Goal: Find specific page/section: Find specific page/section

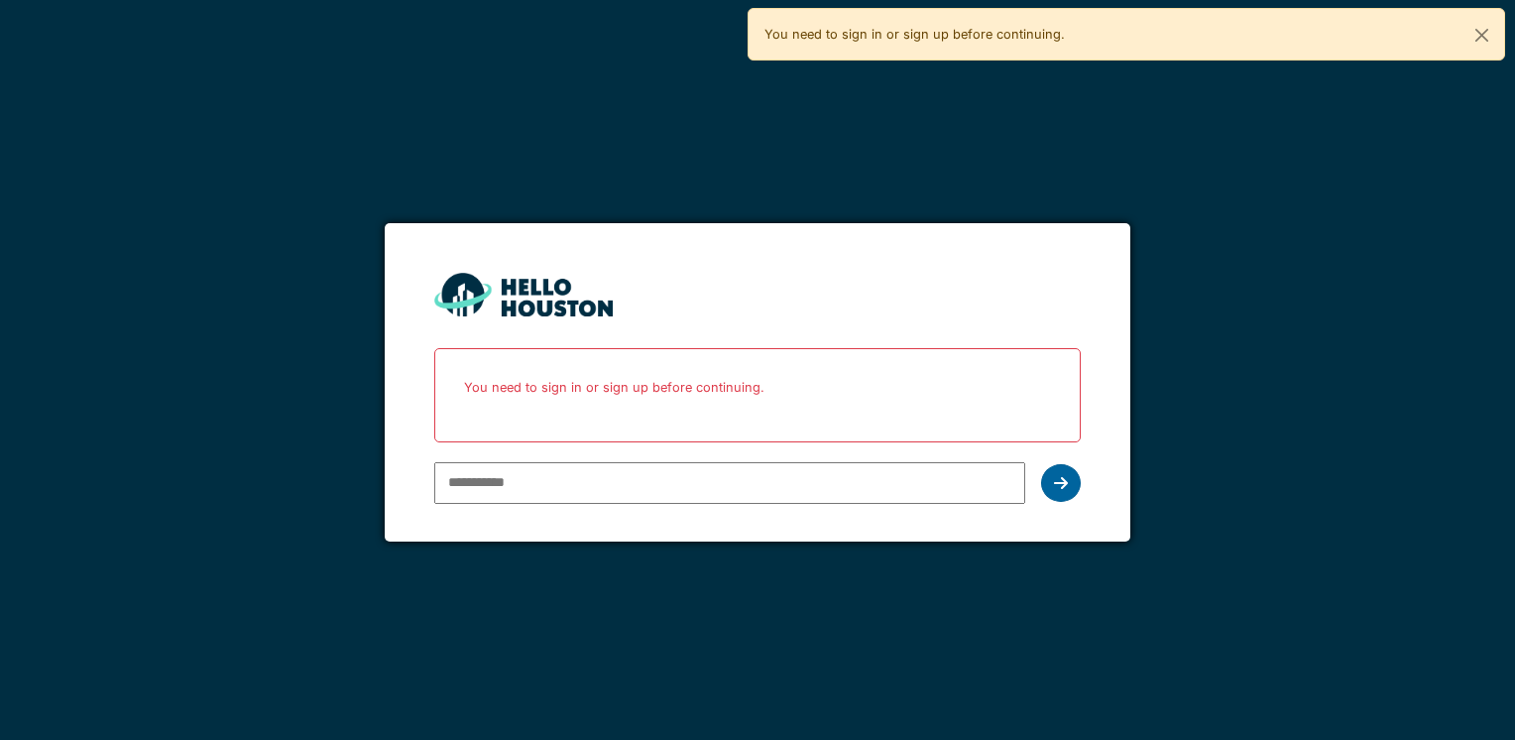
type input "**********"
click at [1059, 476] on icon at bounding box center [1061, 483] width 14 height 16
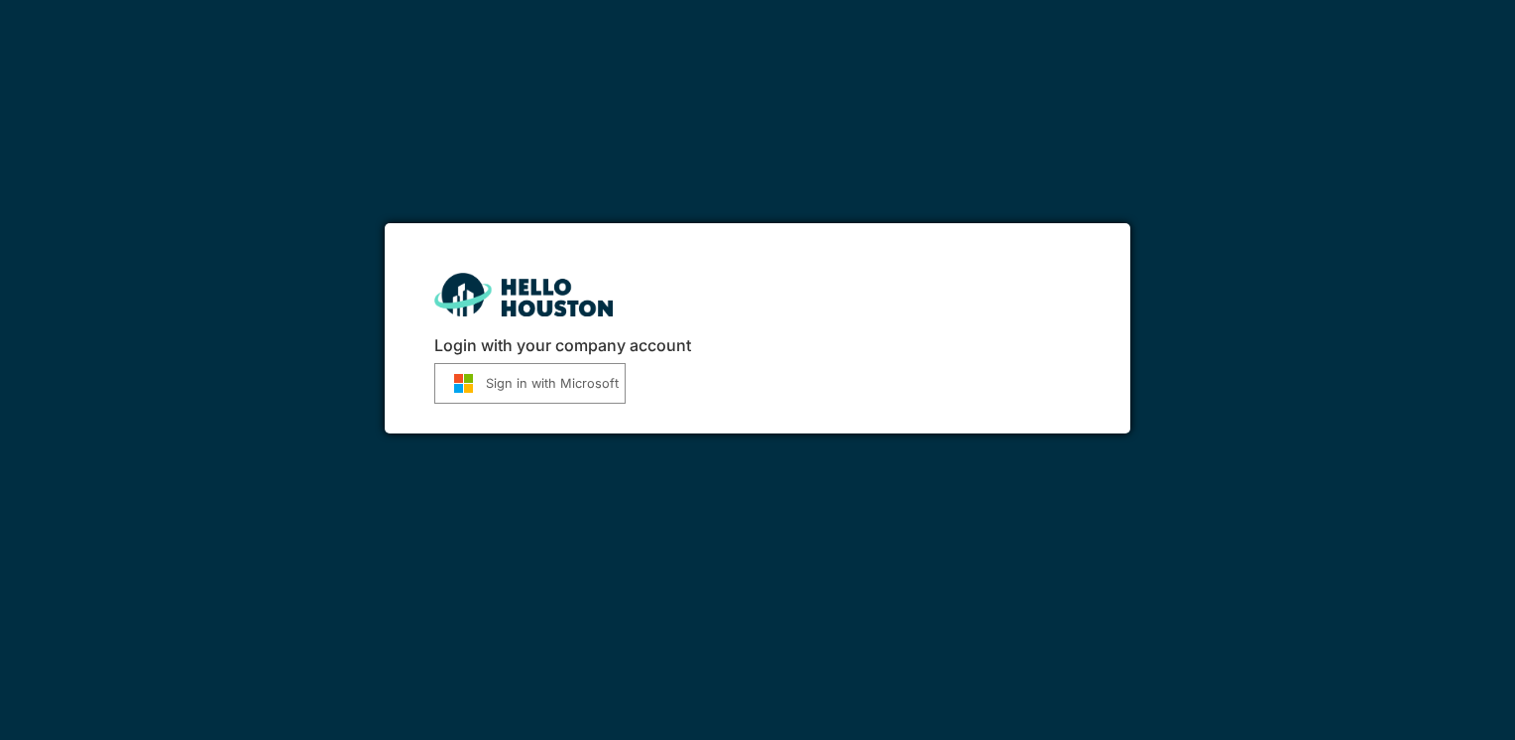
click at [489, 389] on button "Sign in with Microsoft" at bounding box center [529, 383] width 191 height 41
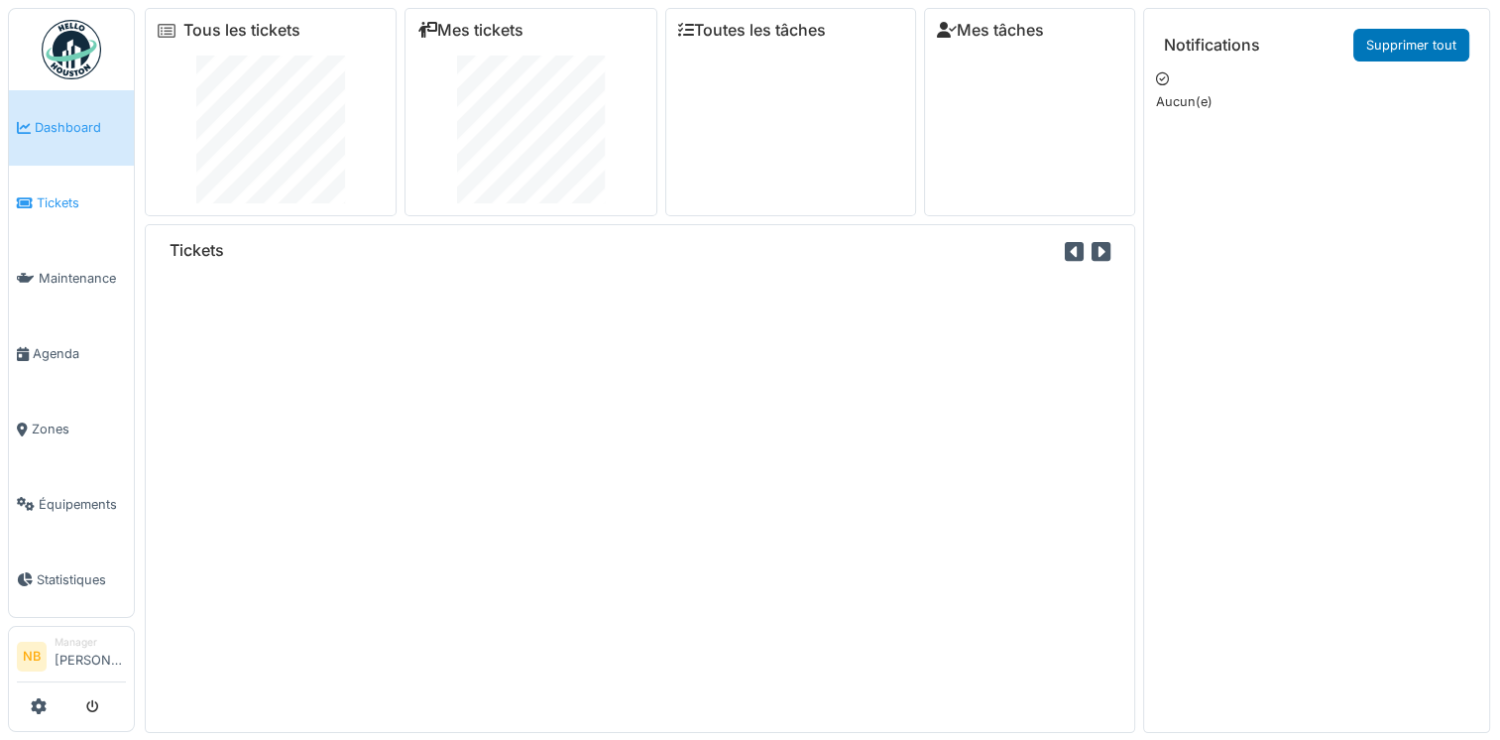
click at [72, 206] on span "Tickets" at bounding box center [81, 202] width 89 height 19
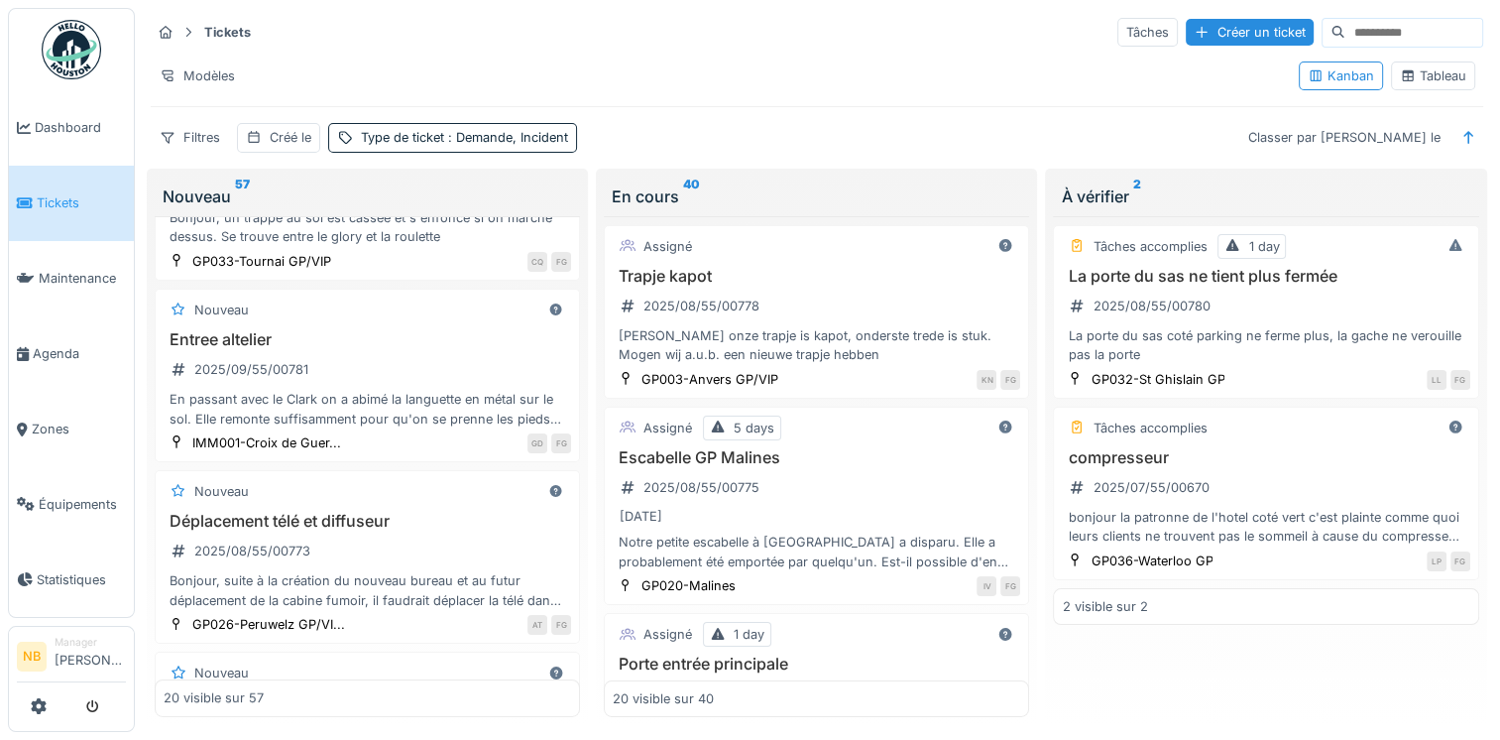
scroll to position [694, 0]
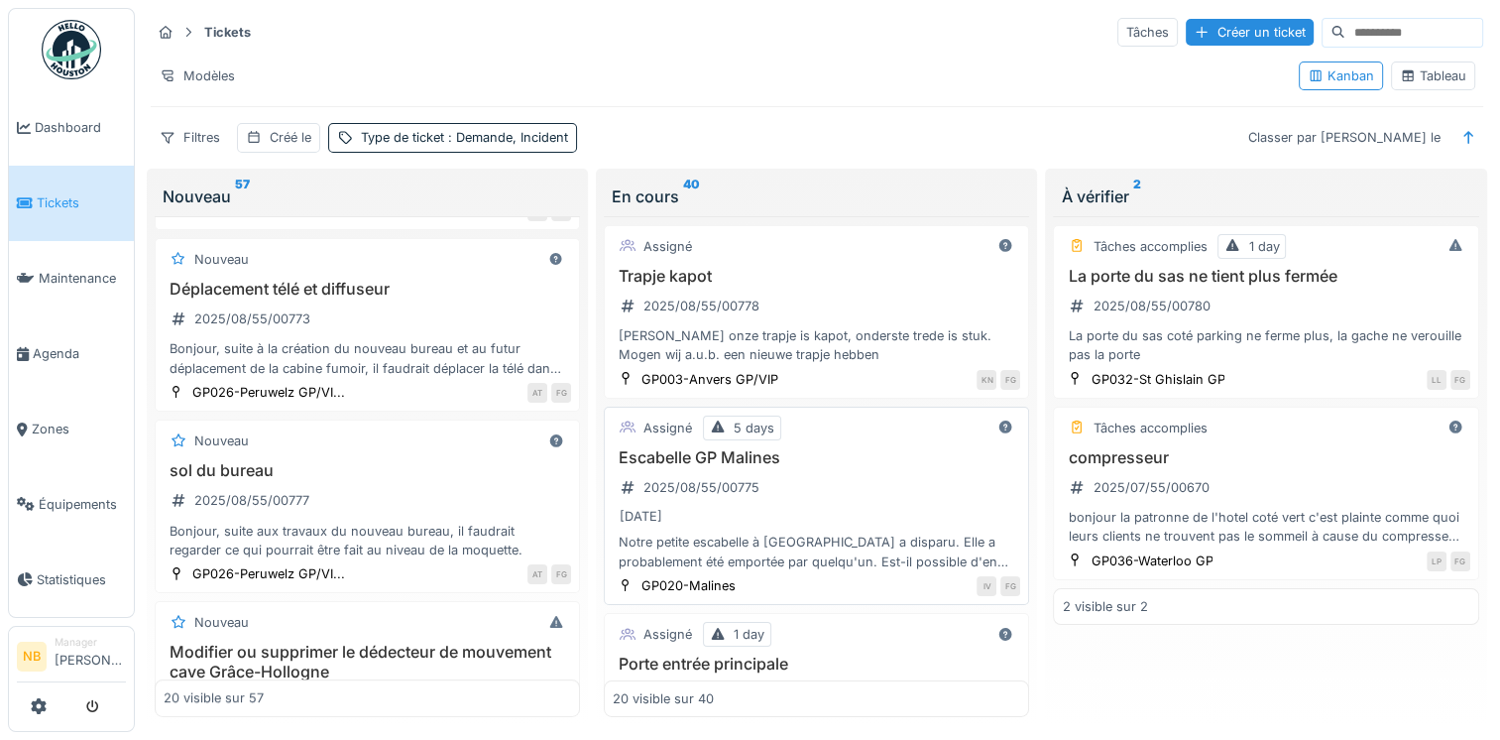
click at [869, 438] on div "Assigné 5 days Escabelle GP Malines 2025/08/55/00775 [DATE] Notre petite escabe…" at bounding box center [816, 506] width 425 height 198
click at [876, 466] on div "Escabelle GP Malines 2025/08/55/00775 [DATE] Notre petite escabelle à [GEOGRAPH…" at bounding box center [817, 509] width 408 height 123
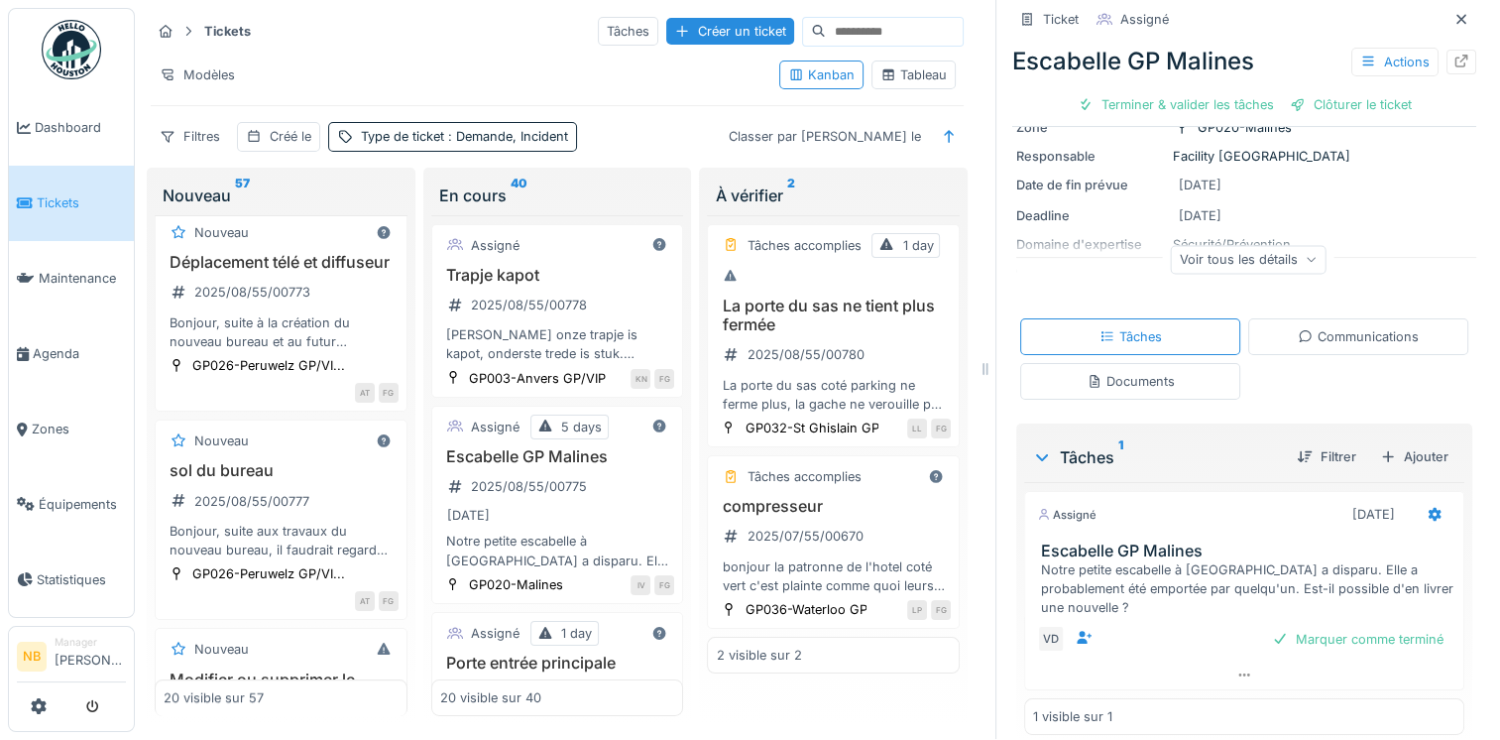
scroll to position [16, 0]
click at [1139, 372] on div "Documents" at bounding box center [1131, 381] width 88 height 19
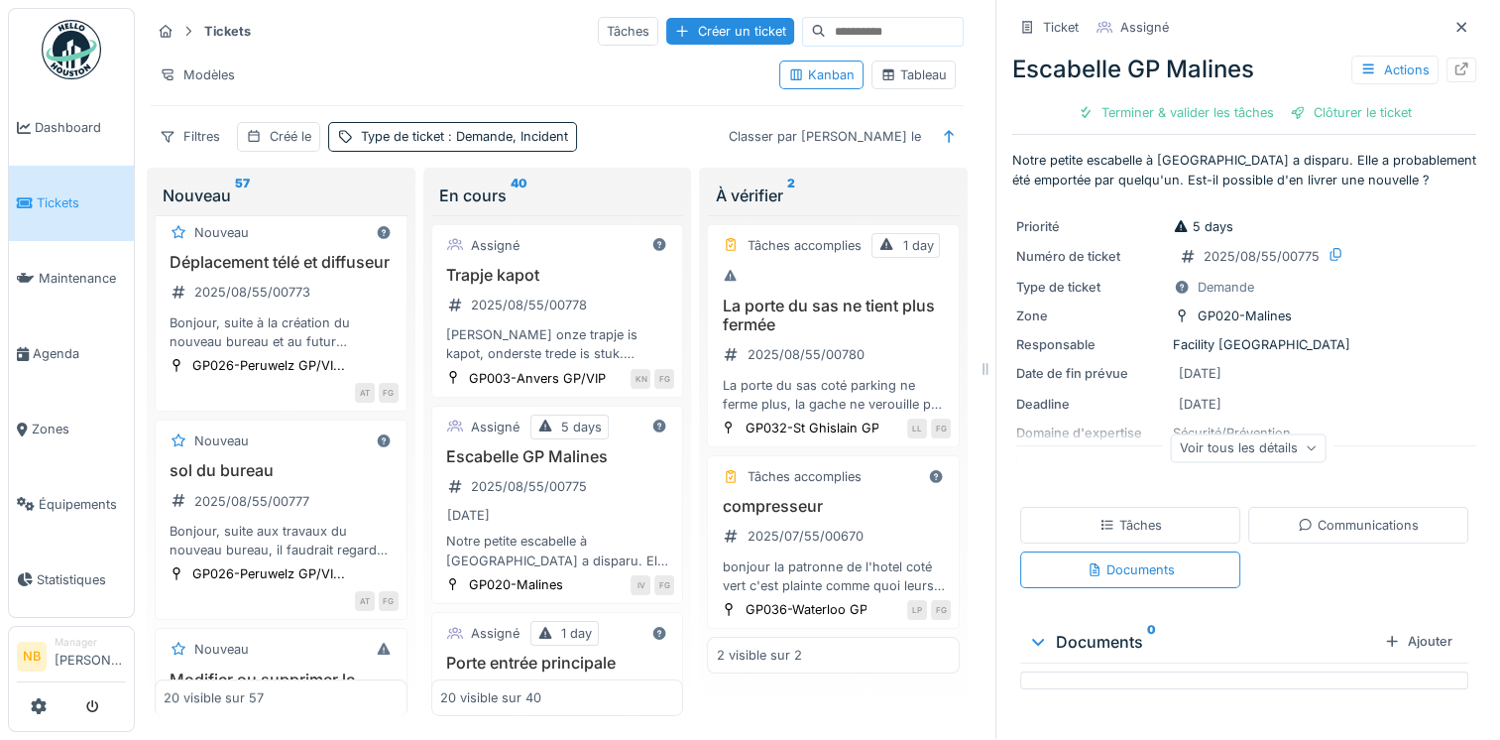
click at [1030, 632] on icon at bounding box center [1038, 642] width 16 height 20
drag, startPoint x: 1018, startPoint y: 627, endPoint x: 1030, endPoint y: 629, distance: 12.1
click at [1028, 634] on icon at bounding box center [1038, 642] width 20 height 16
